Goal: Information Seeking & Learning: Learn about a topic

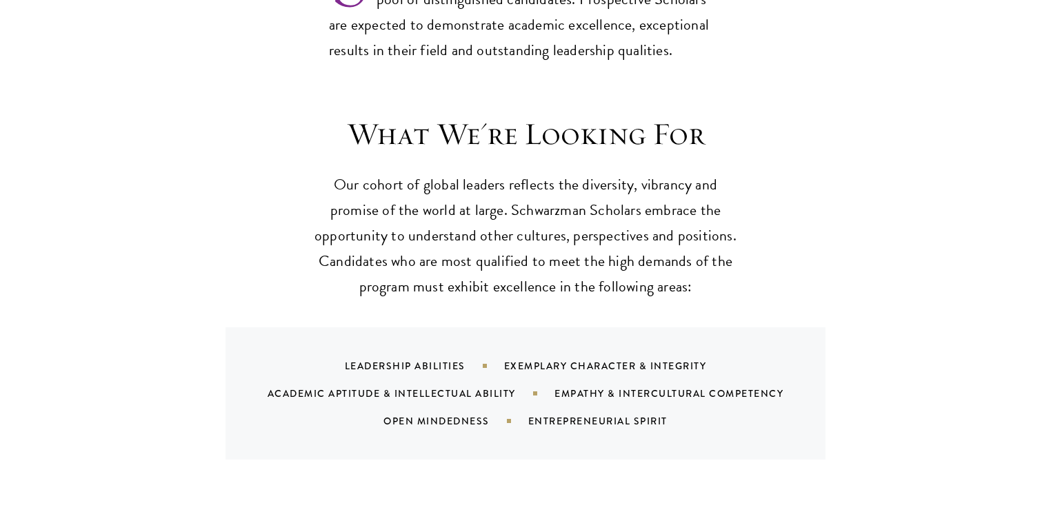
scroll to position [1268, 0]
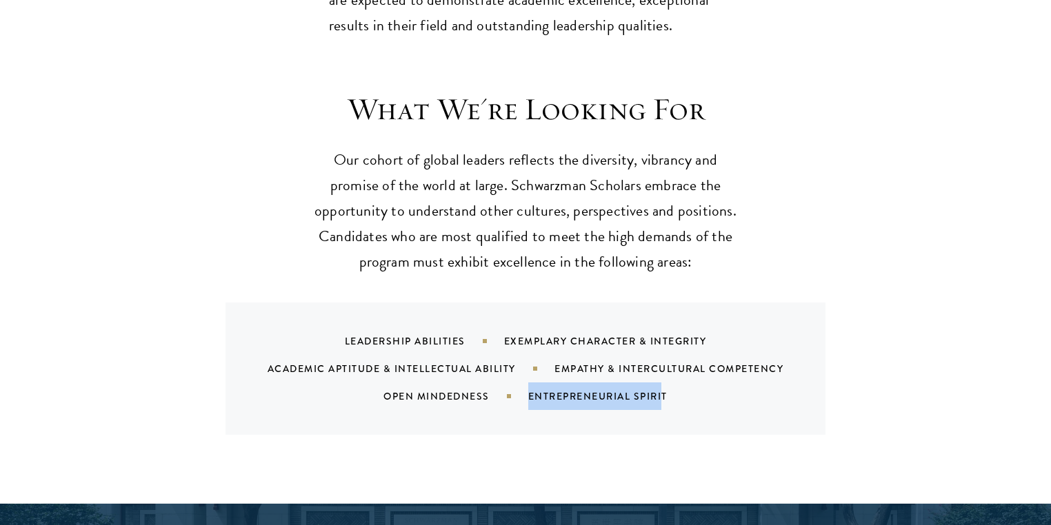
drag, startPoint x: 652, startPoint y: 334, endPoint x: 529, endPoint y: 325, distance: 123.7
click at [529, 389] on div "Entrepreneurial Spirit" at bounding box center [615, 396] width 174 height 14
click at [681, 351] on div "Leadership Abilities Exemplary Character & Integrity Academic Aptitude & Intell…" at bounding box center [525, 369] width 600 height 132
drag, startPoint x: 666, startPoint y: 331, endPoint x: 527, endPoint y: 338, distance: 138.7
click at [527, 338] on div "Leadership Abilities Exemplary Character & Integrity Academic Aptitude & Intell…" at bounding box center [542, 368] width 567 height 83
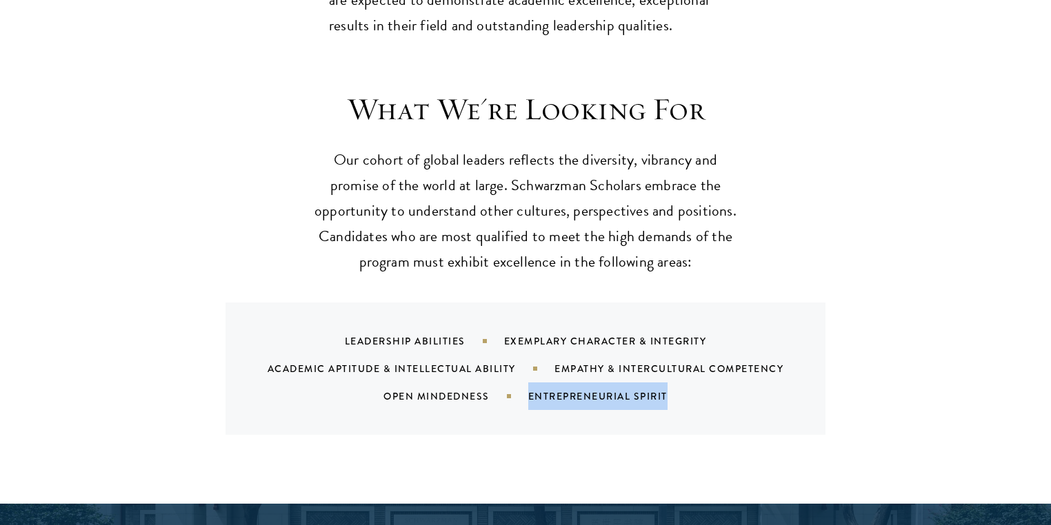
click at [798, 363] on div "Leadership Abilities Exemplary Character & Integrity Academic Aptitude & Intell…" at bounding box center [525, 369] width 600 height 132
click at [591, 327] on div "Leadership Abilities Exemplary Character & Integrity Academic Aptitude & Intell…" at bounding box center [542, 368] width 567 height 83
drag, startPoint x: 601, startPoint y: 329, endPoint x: 684, endPoint y: 378, distance: 96.1
click at [613, 350] on div "Leadership Abilities Exemplary Character & Integrity Academic Aptitude & Intell…" at bounding box center [525, 369] width 600 height 132
click at [709, 374] on div "What We're Looking For Our cohort of global leaders reflects the diversity, vib…" at bounding box center [525, 285] width 1051 height 440
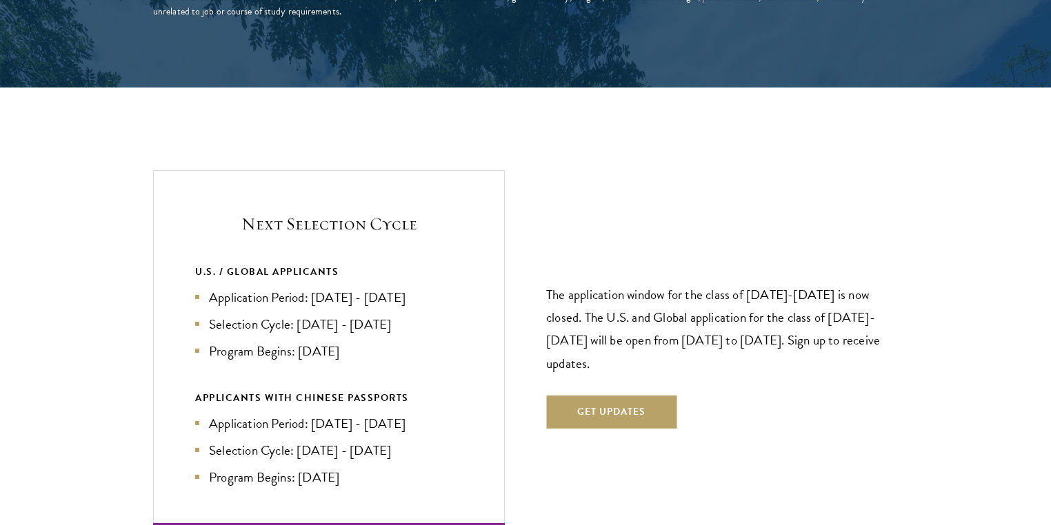
scroll to position [2923, 0]
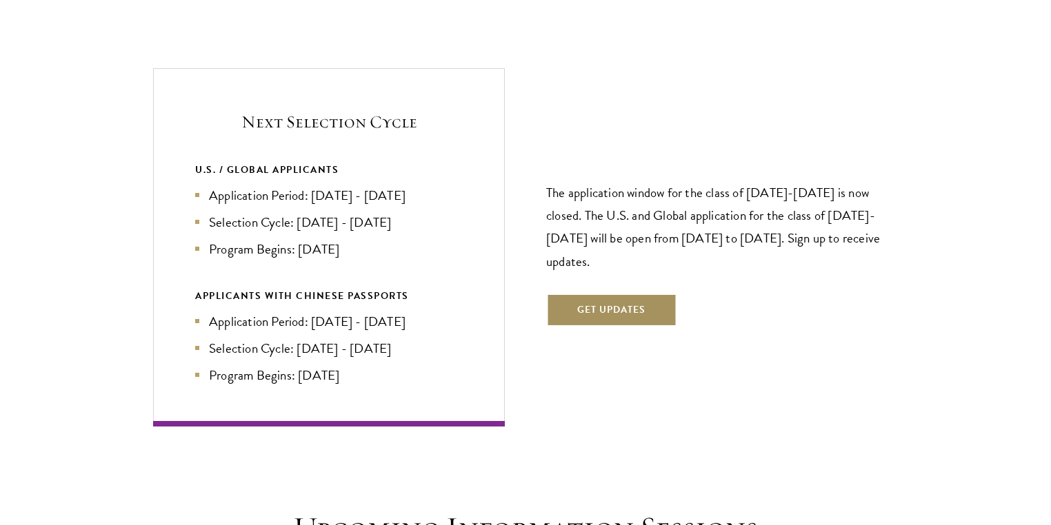
click at [587, 294] on button "Get Updates" at bounding box center [611, 310] width 130 height 33
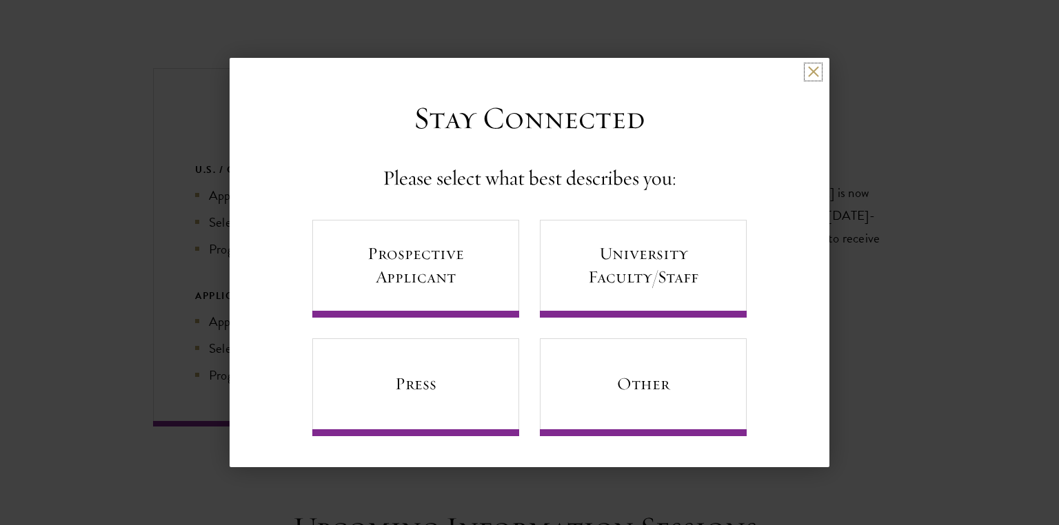
click at [808, 78] on button at bounding box center [813, 72] width 12 height 12
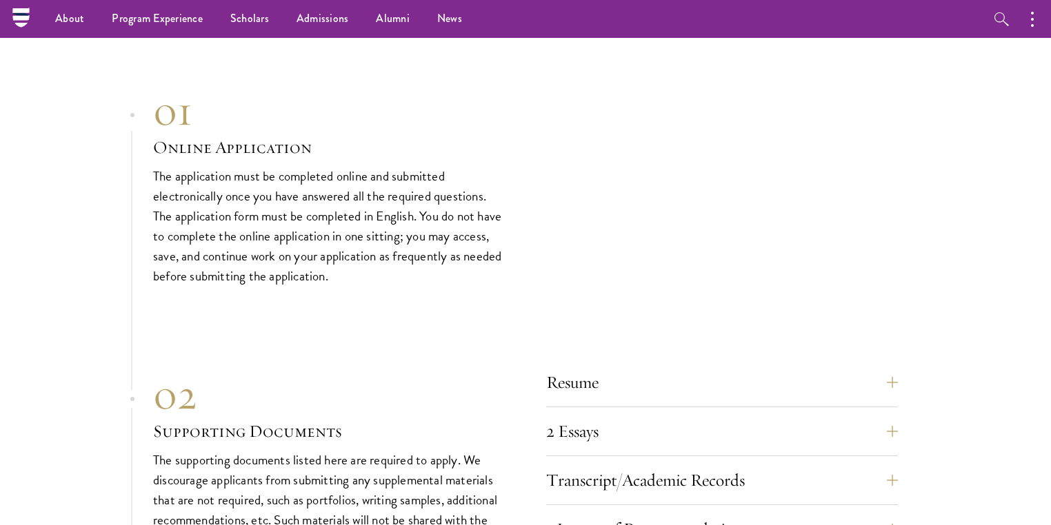
scroll to position [4026, 0]
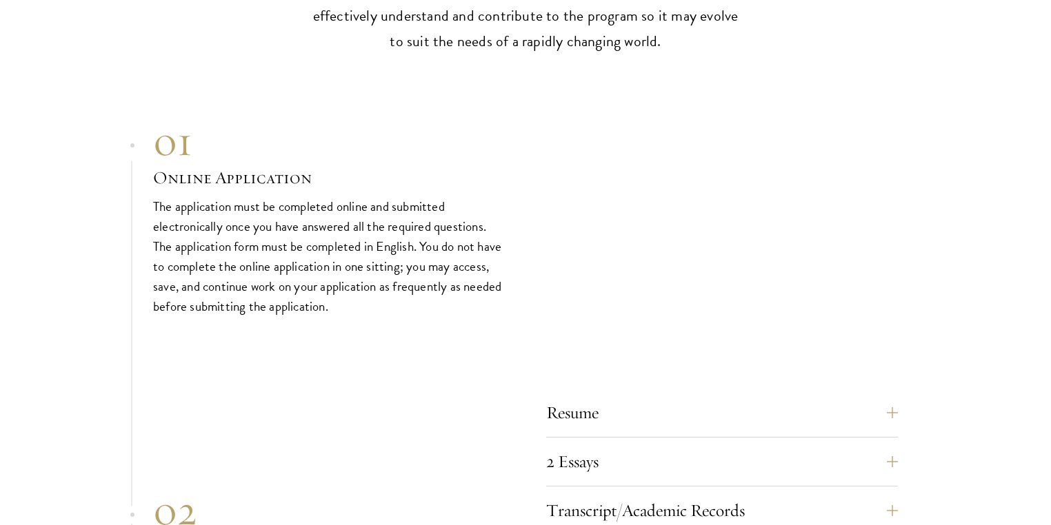
scroll to position [4301, 0]
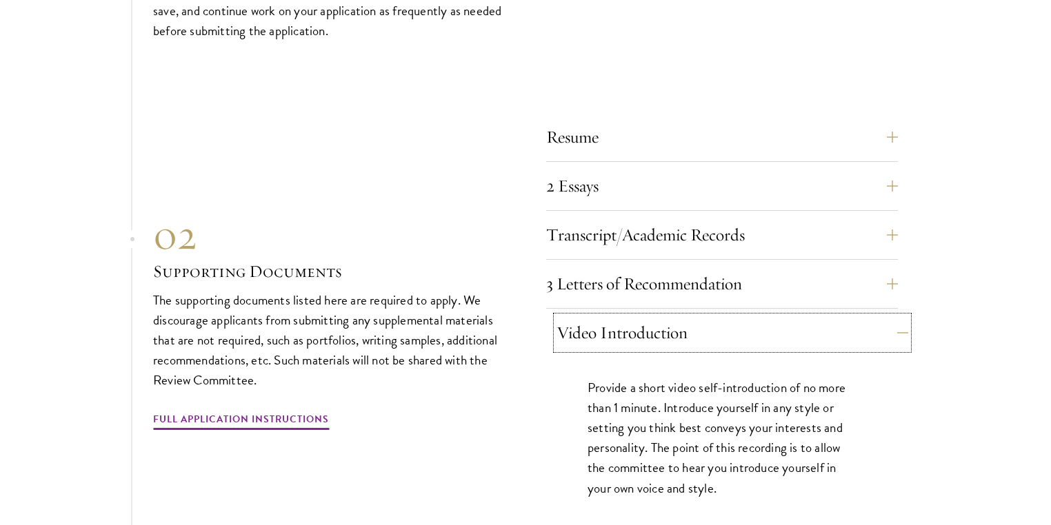
click at [620, 316] on button "Video Introduction" at bounding box center [732, 332] width 352 height 33
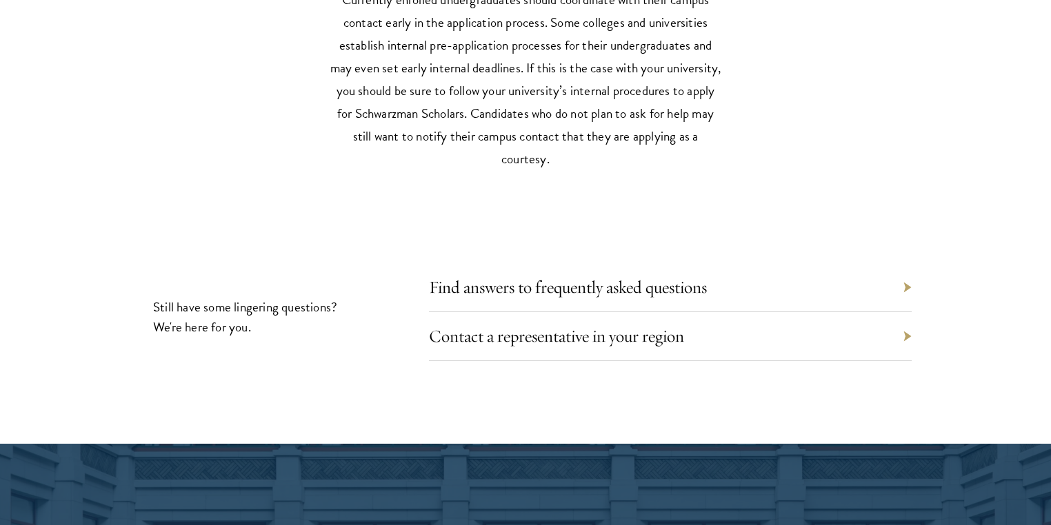
scroll to position [6121, 0]
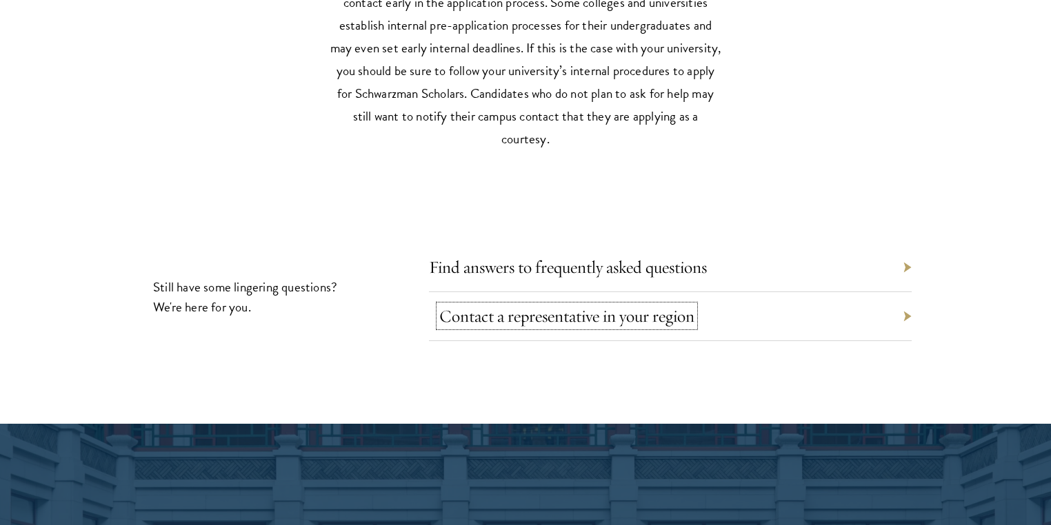
click at [521, 305] on link "Contact a representative in your region" at bounding box center [566, 315] width 255 height 21
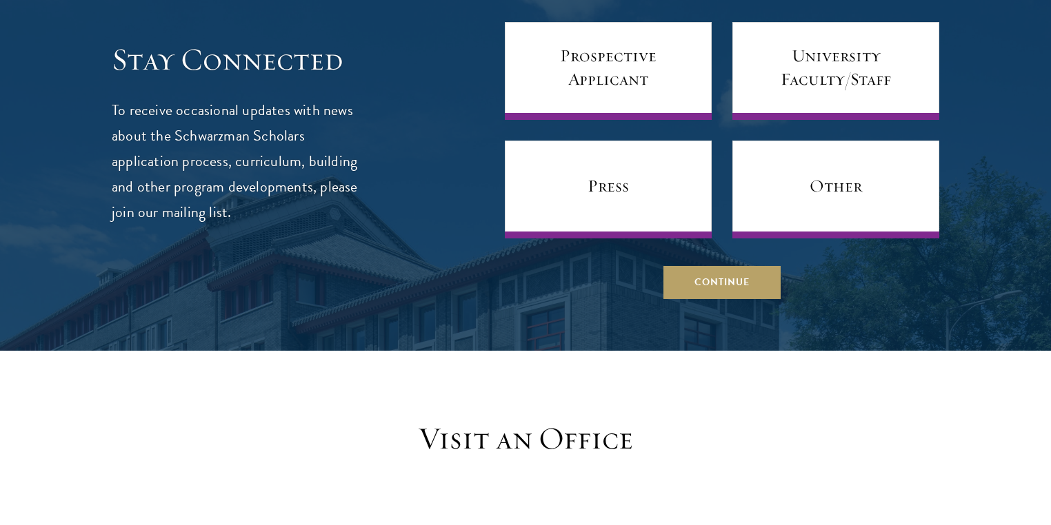
scroll to position [937, 0]
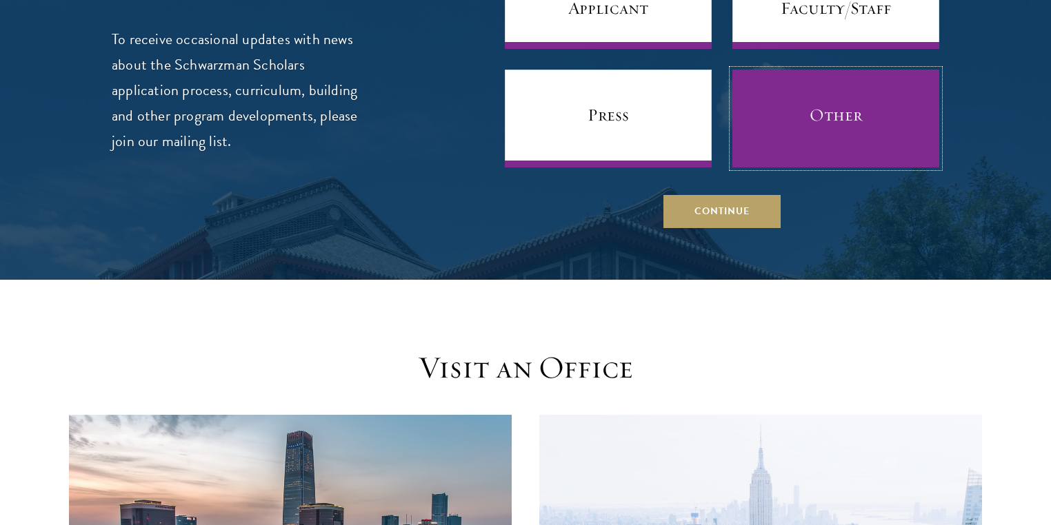
click at [860, 118] on link "Other" at bounding box center [835, 119] width 207 height 98
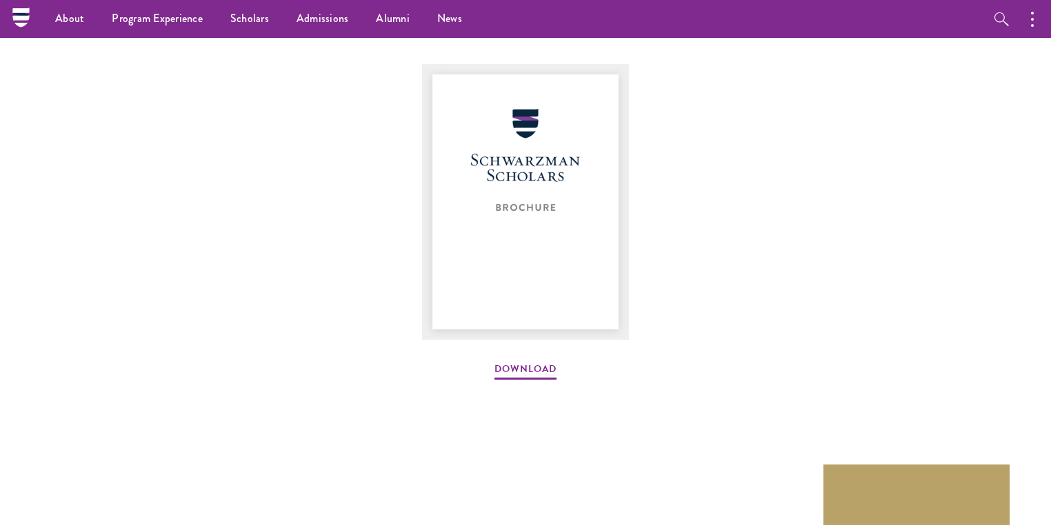
scroll to position [1599, 0]
